Goal: Contribute content: Add original content to the website for others to see

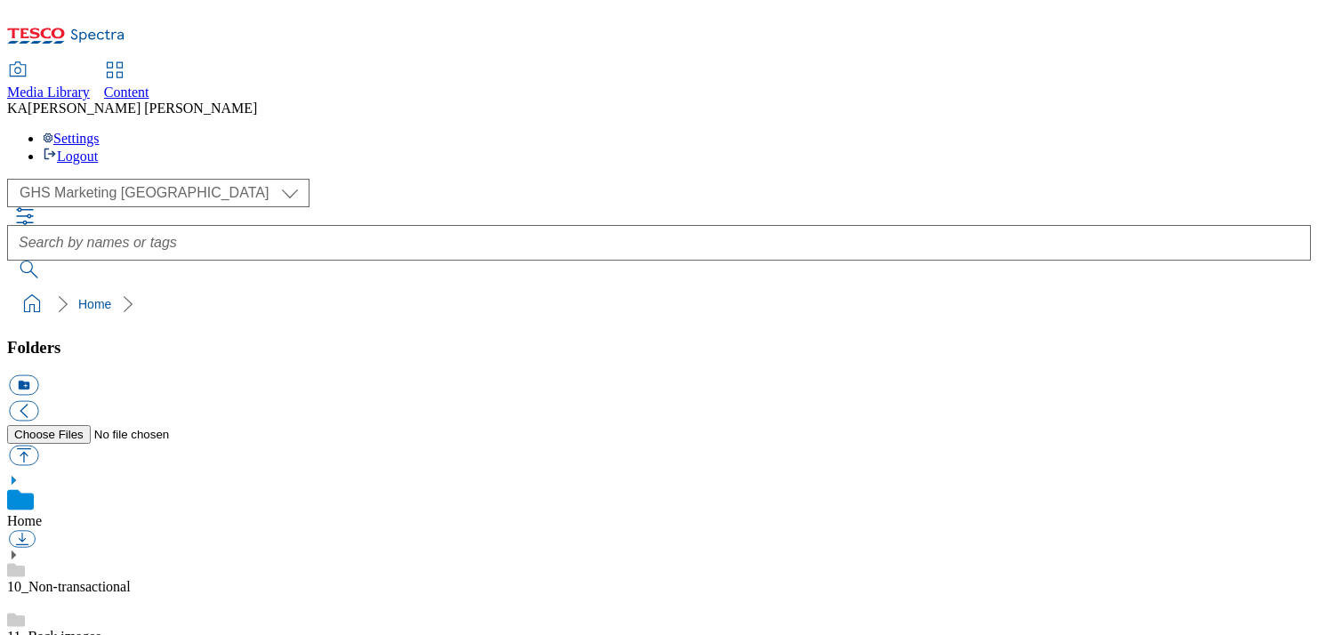
scroll to position [274, 0]
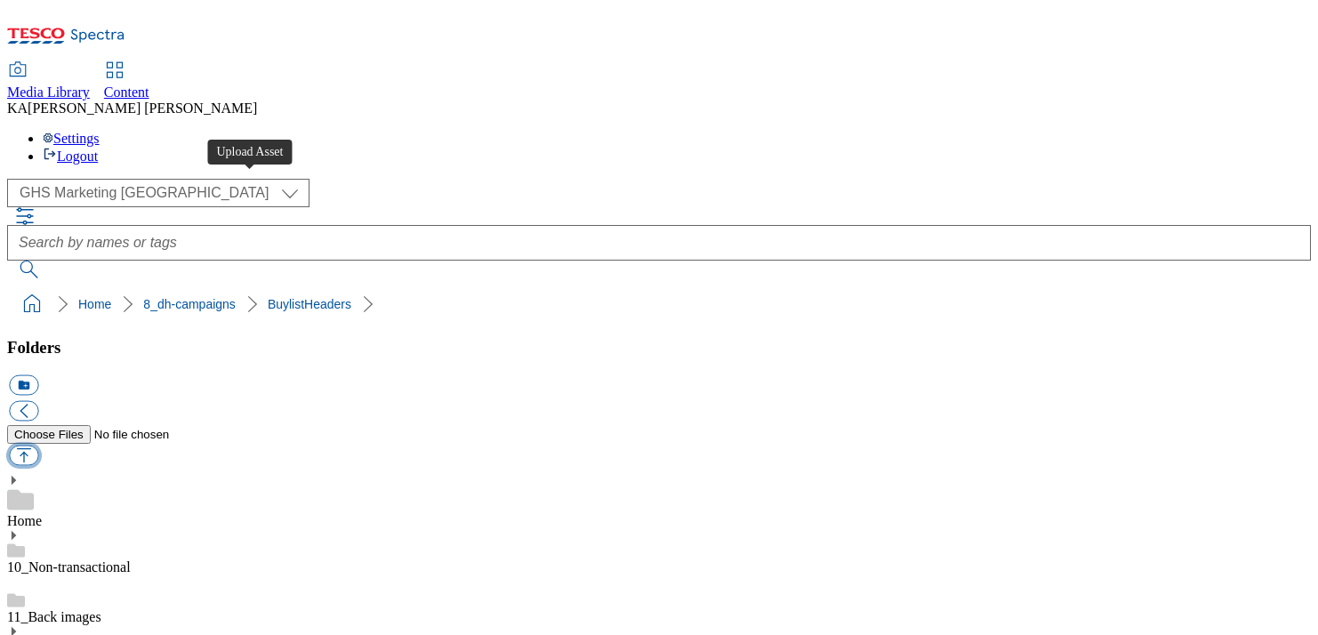
click at [38, 446] on button "button" at bounding box center [23, 456] width 29 height 20
type input "C:\fakepath\1757426269066-ad542042_Coke_Original_LegoBrand_H_1184x333_V1.jpg"
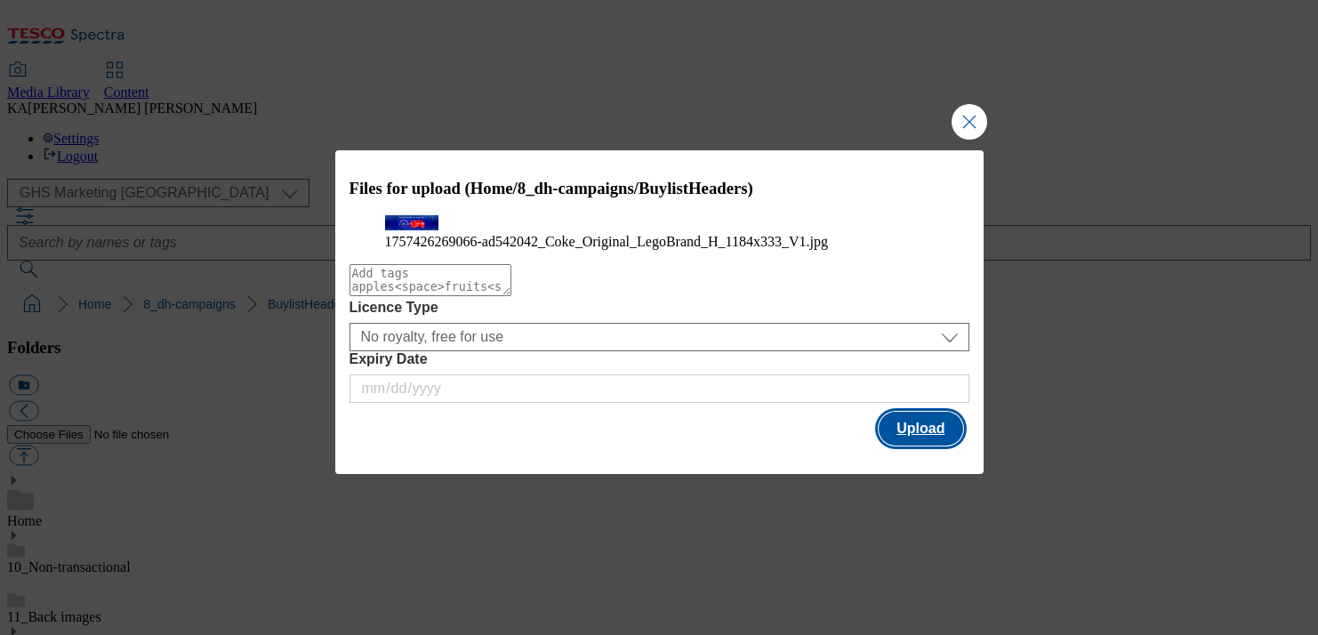
click at [903, 446] on button "Upload" at bounding box center [921, 429] width 84 height 34
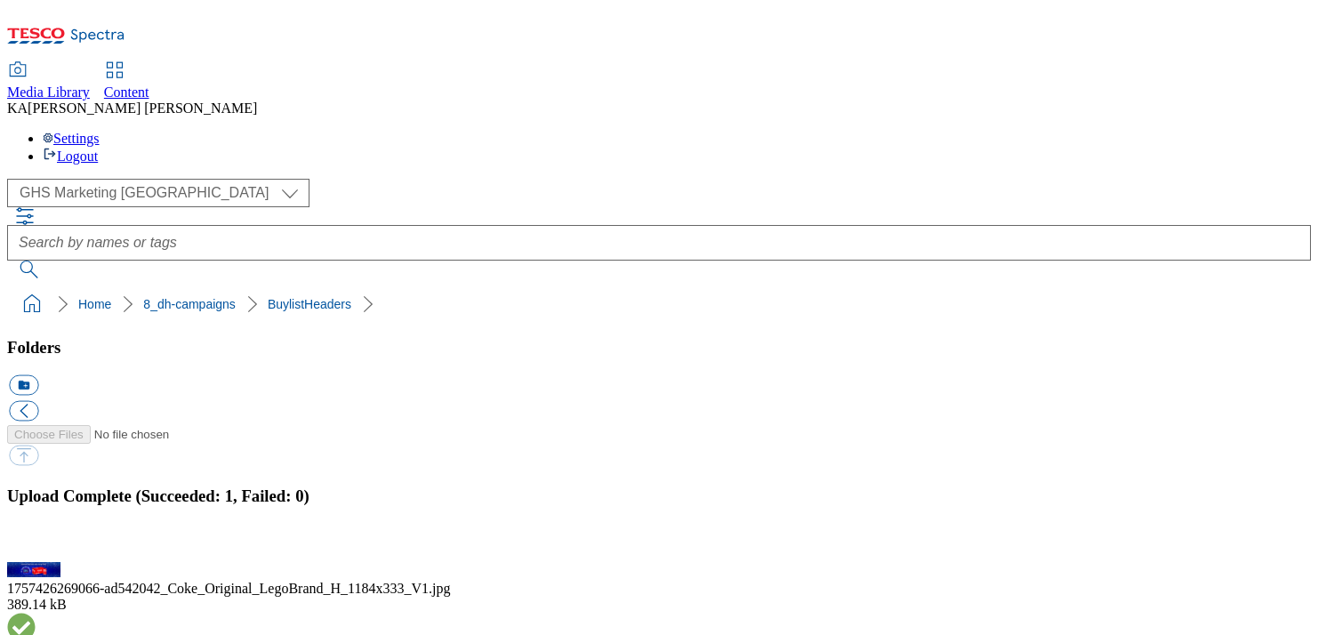
click at [36, 543] on button "button" at bounding box center [22, 551] width 27 height 17
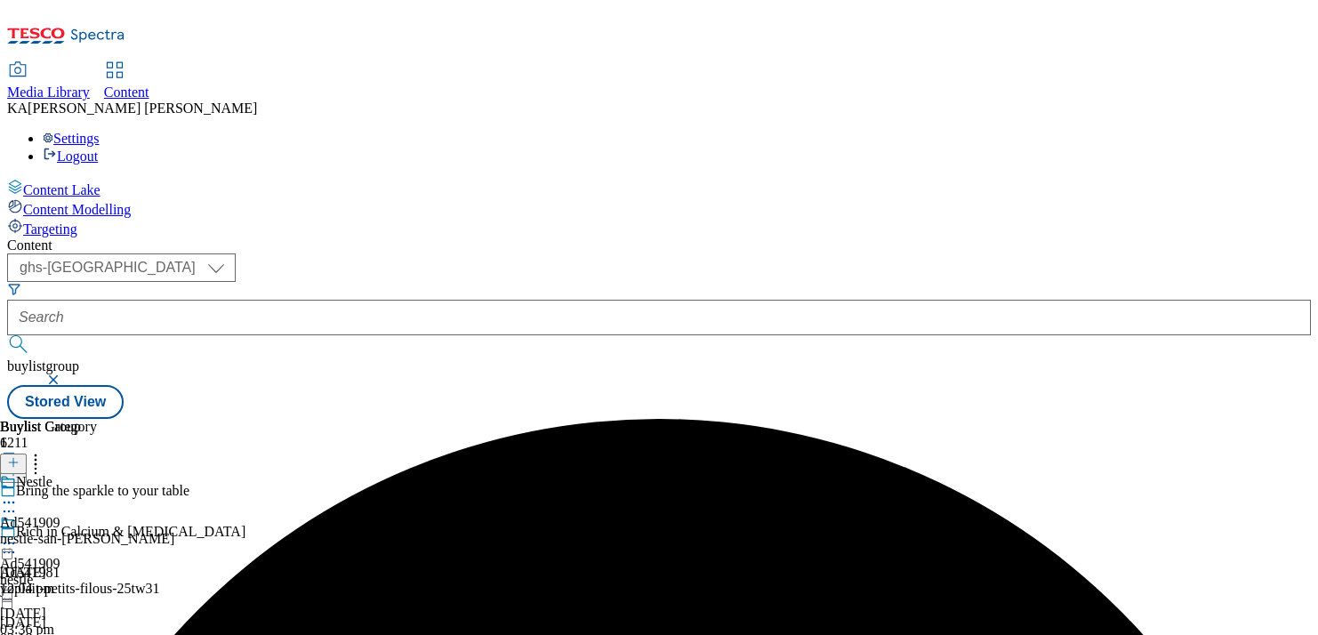
select select "ghs-[GEOGRAPHIC_DATA]"
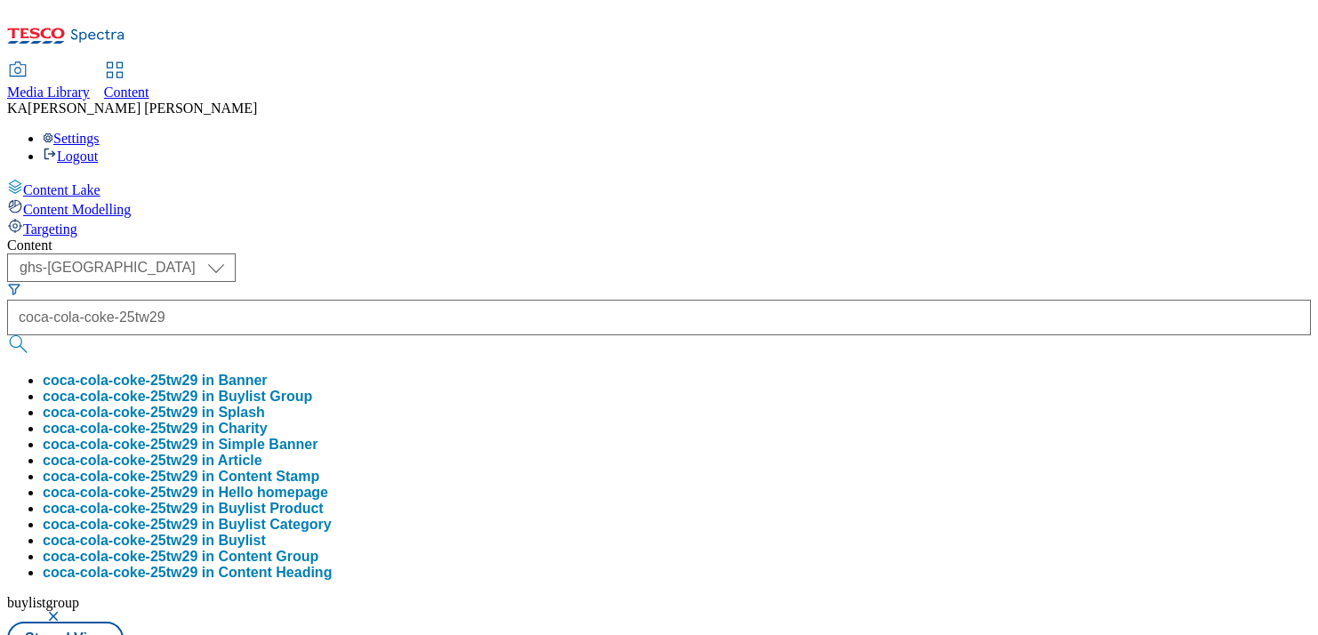
scroll to position [0, 4]
type input "coca-cola-coke-25tw29"
click at [312, 389] on button "coca-cola-coke-25tw29 in Buylist Group" at bounding box center [178, 397] width 270 height 16
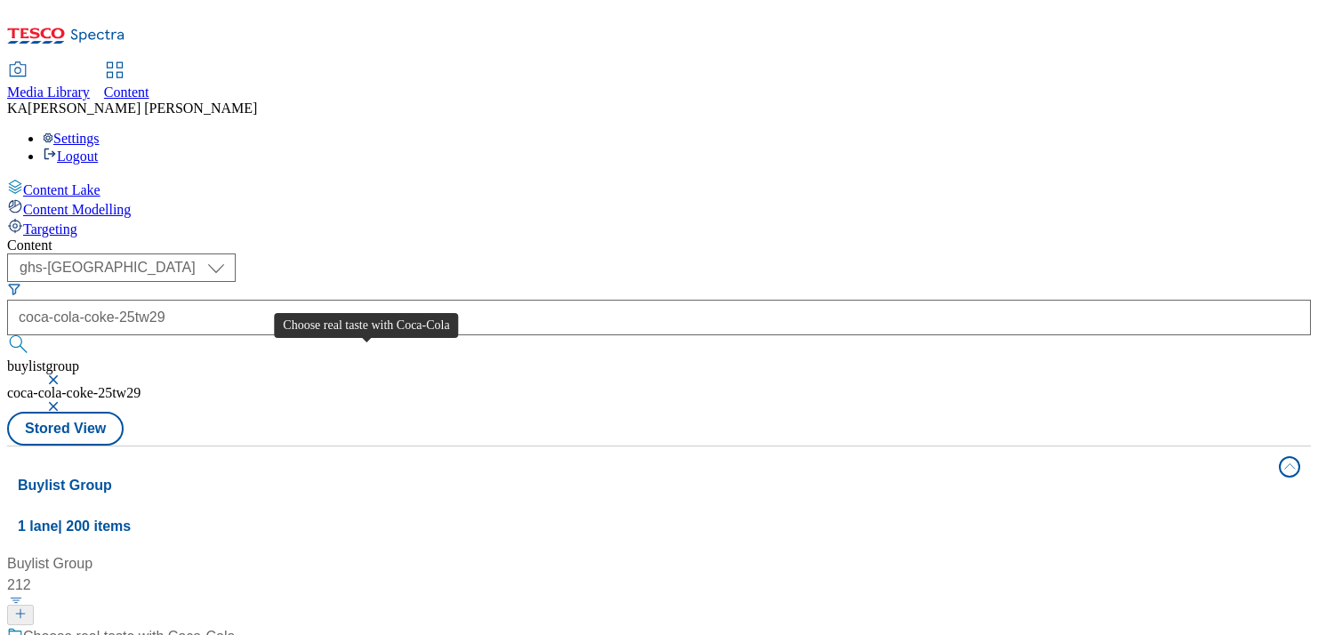
click at [235, 626] on div "Choose real taste with Coca-Cola" at bounding box center [129, 636] width 212 height 21
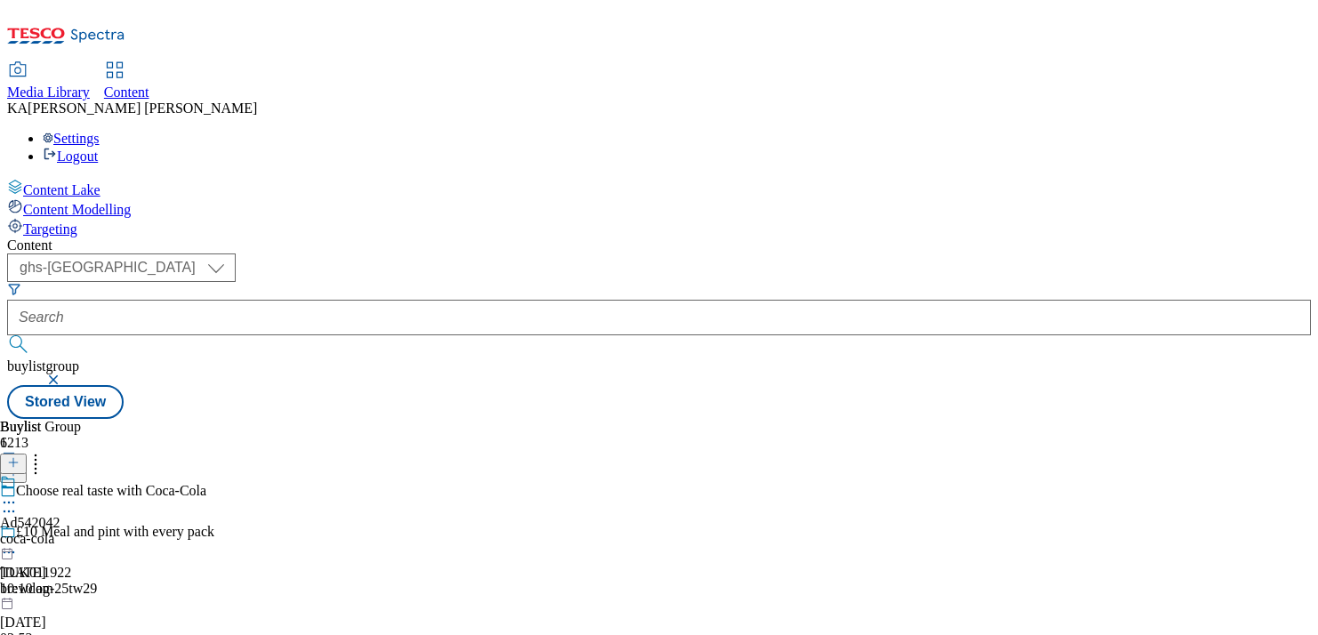
click at [18, 494] on icon at bounding box center [9, 503] width 18 height 18
click at [76, 534] on span "Edit" at bounding box center [65, 540] width 20 height 13
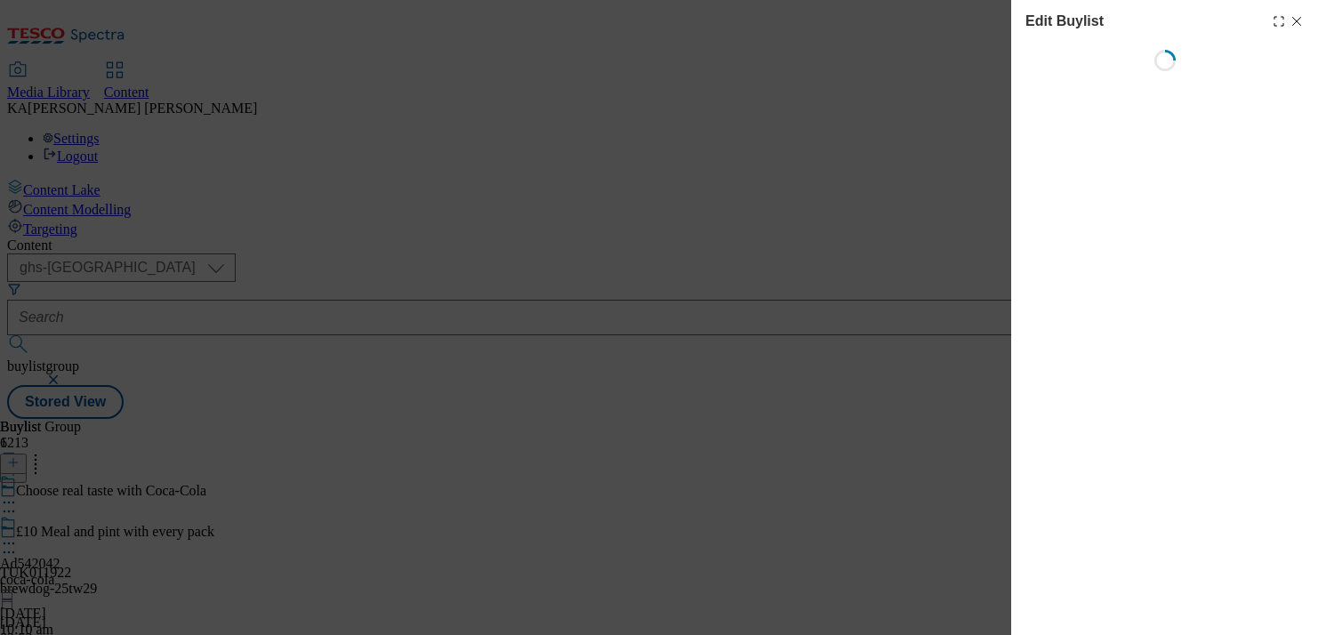
select select "tactical"
select select "supplier funded short term 1-3 weeks"
select select "dunnhumby"
select select "Banner"
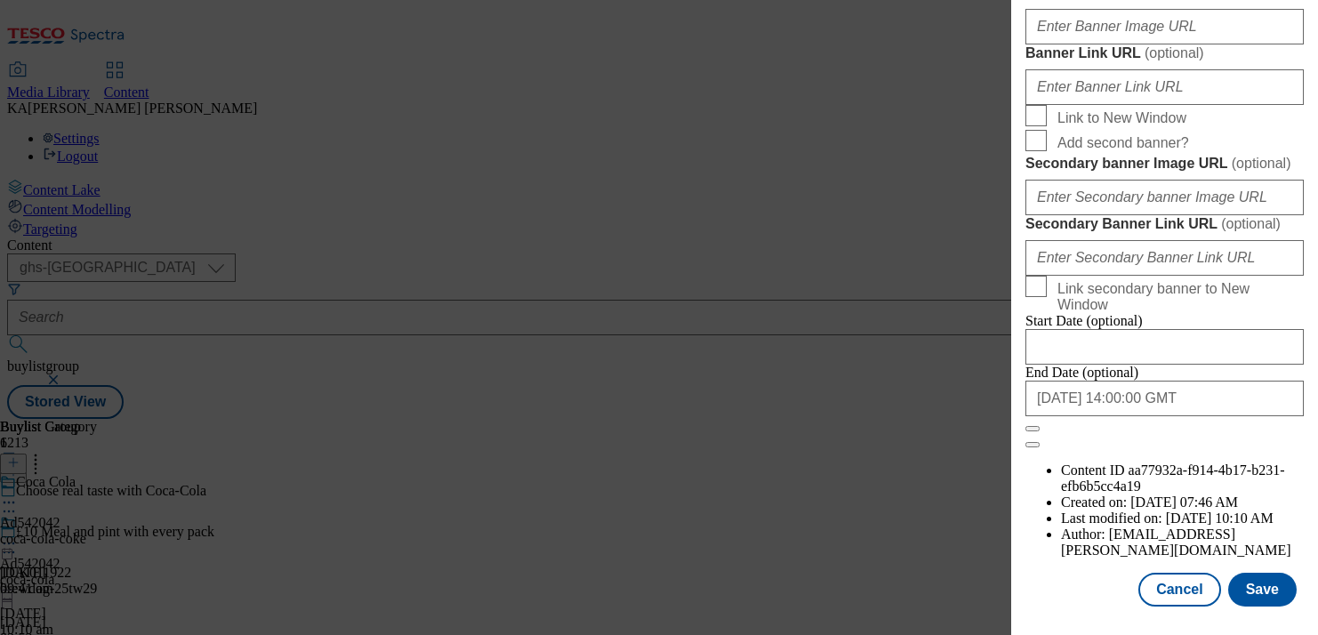
scroll to position [1603, 0]
click at [1090, 44] on input "Banner Image URL ( optional )" at bounding box center [1165, 27] width 278 height 36
paste input "[URL][DOMAIN_NAME]"
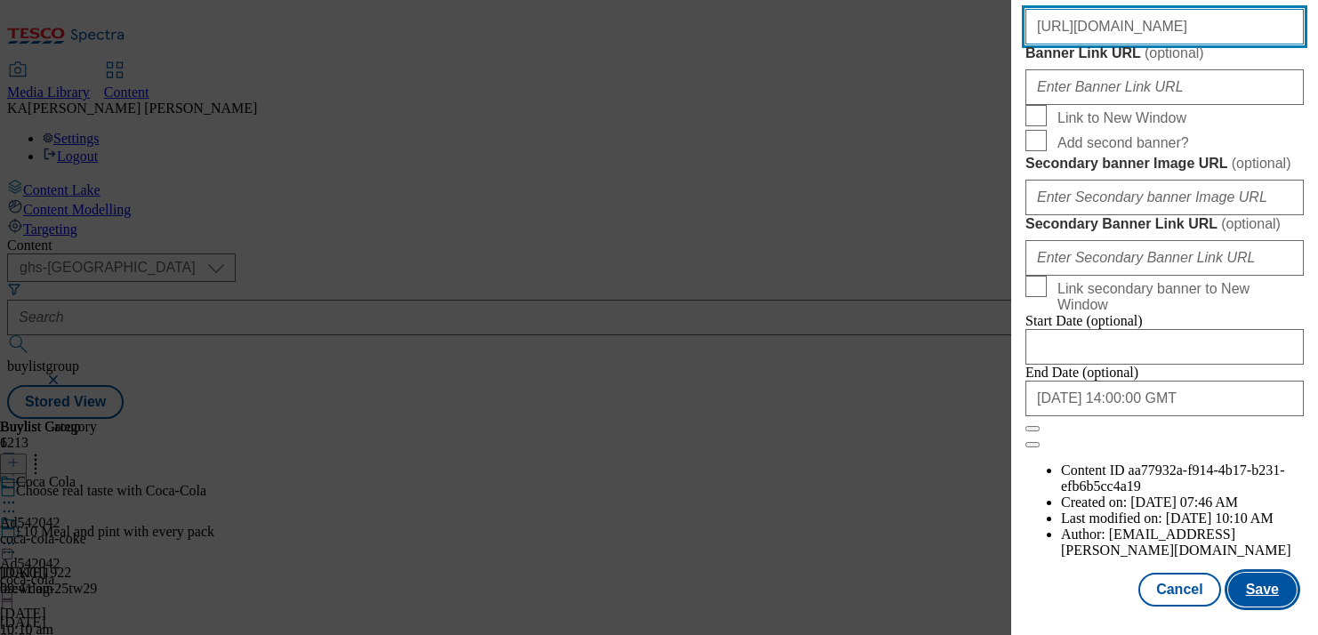
type input "[URL][DOMAIN_NAME]"
click at [1250, 584] on button "Save" at bounding box center [1262, 590] width 68 height 34
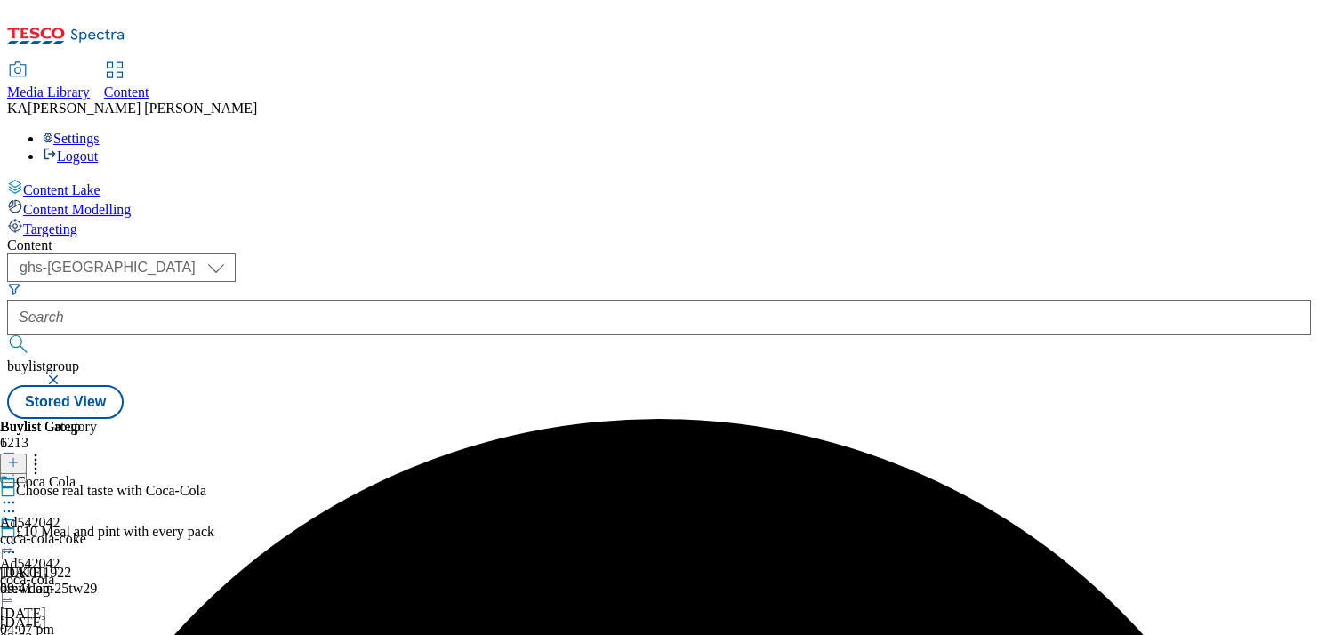
click at [18, 535] on icon at bounding box center [9, 544] width 18 height 18
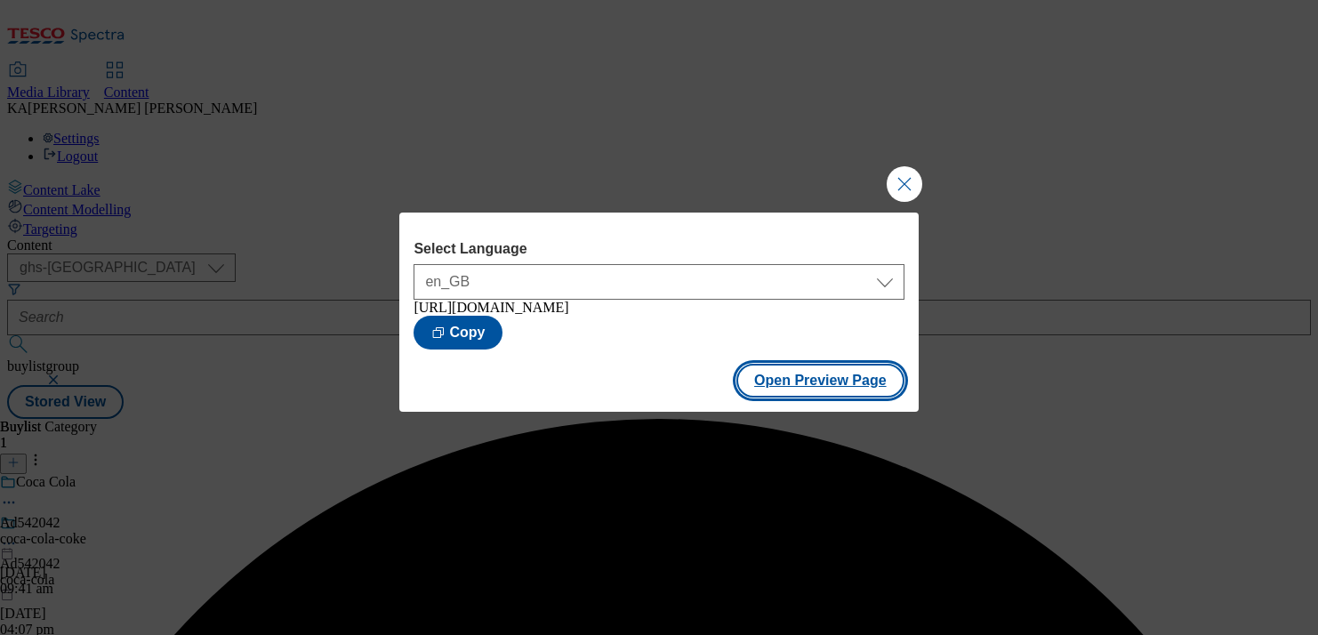
click at [769, 397] on button "Open Preview Page" at bounding box center [821, 381] width 168 height 34
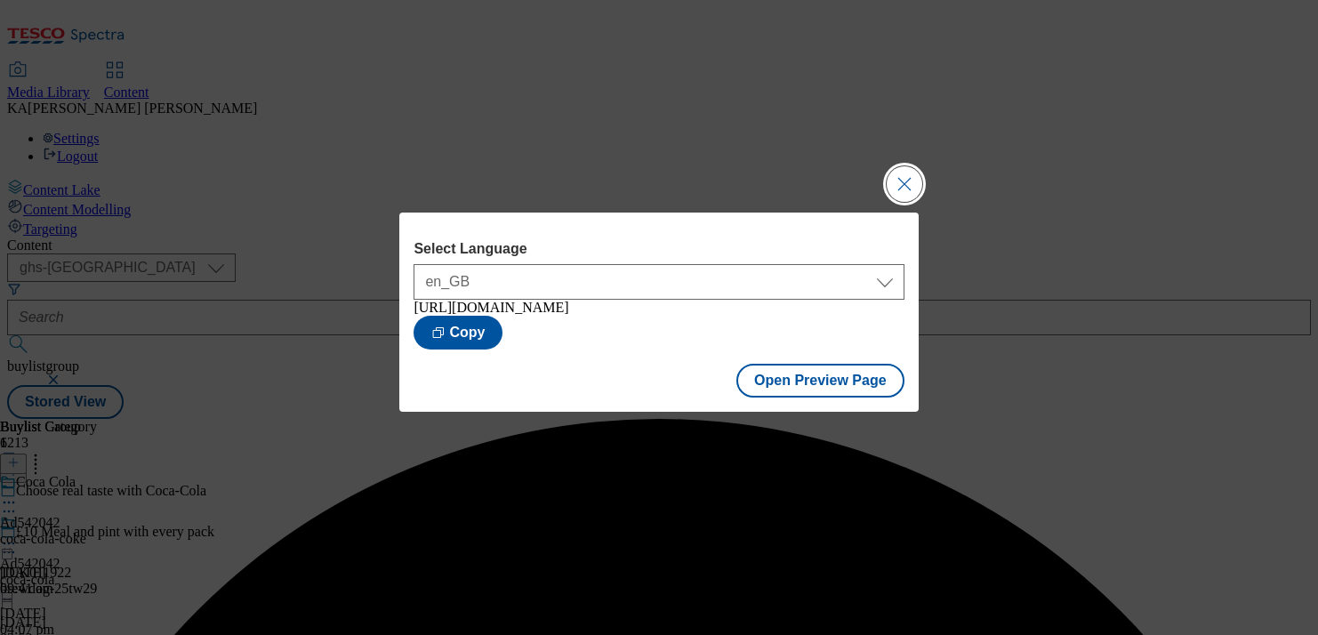
click at [904, 173] on button "Close Modal" at bounding box center [905, 184] width 36 height 36
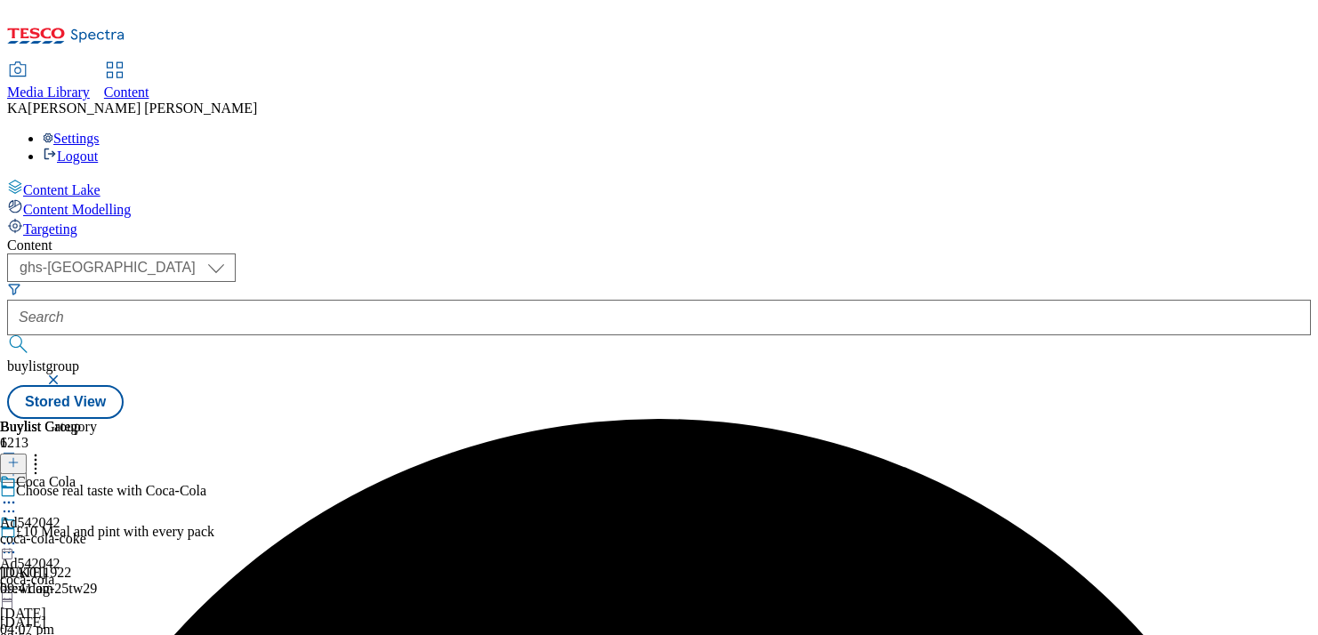
click at [18, 535] on icon at bounding box center [9, 544] width 18 height 18
